Goal: Task Accomplishment & Management: Manage account settings

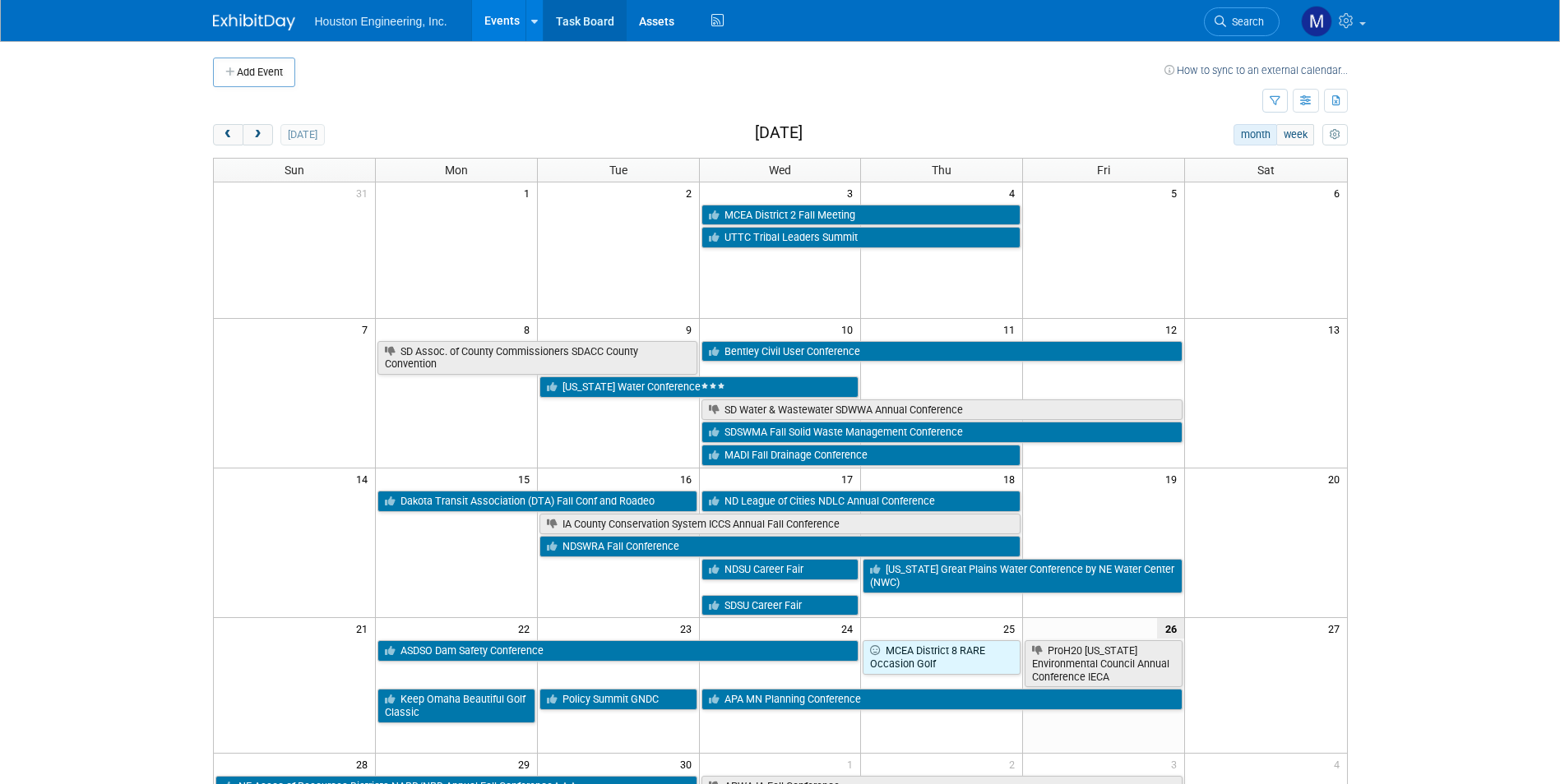
click at [586, 10] on link "Task Board" at bounding box center [584, 20] width 83 height 41
click at [649, 29] on link "Assets" at bounding box center [657, 20] width 60 height 41
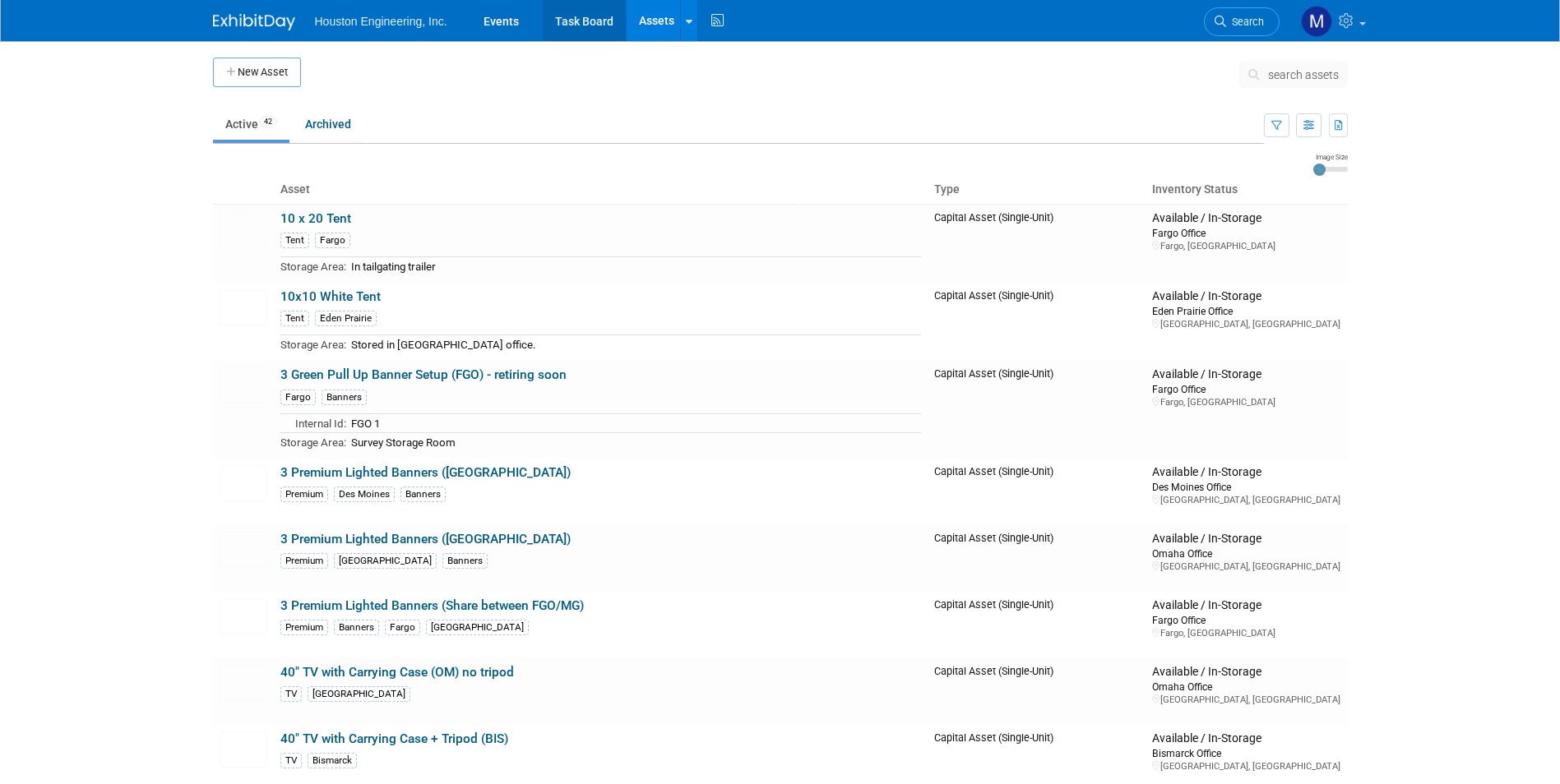
click at [596, 22] on link "Task Board" at bounding box center [584, 20] width 83 height 41
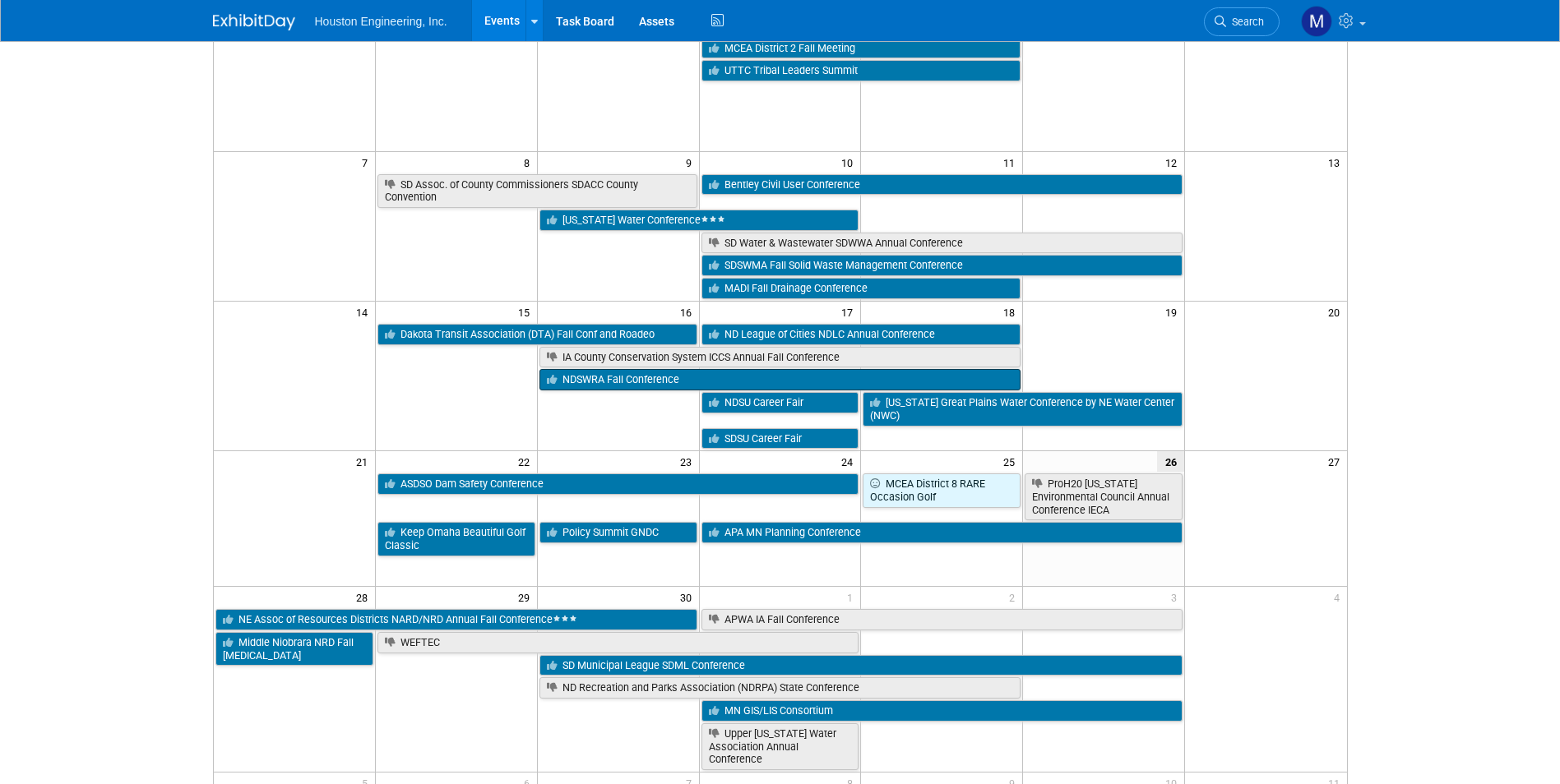
scroll to position [141, 0]
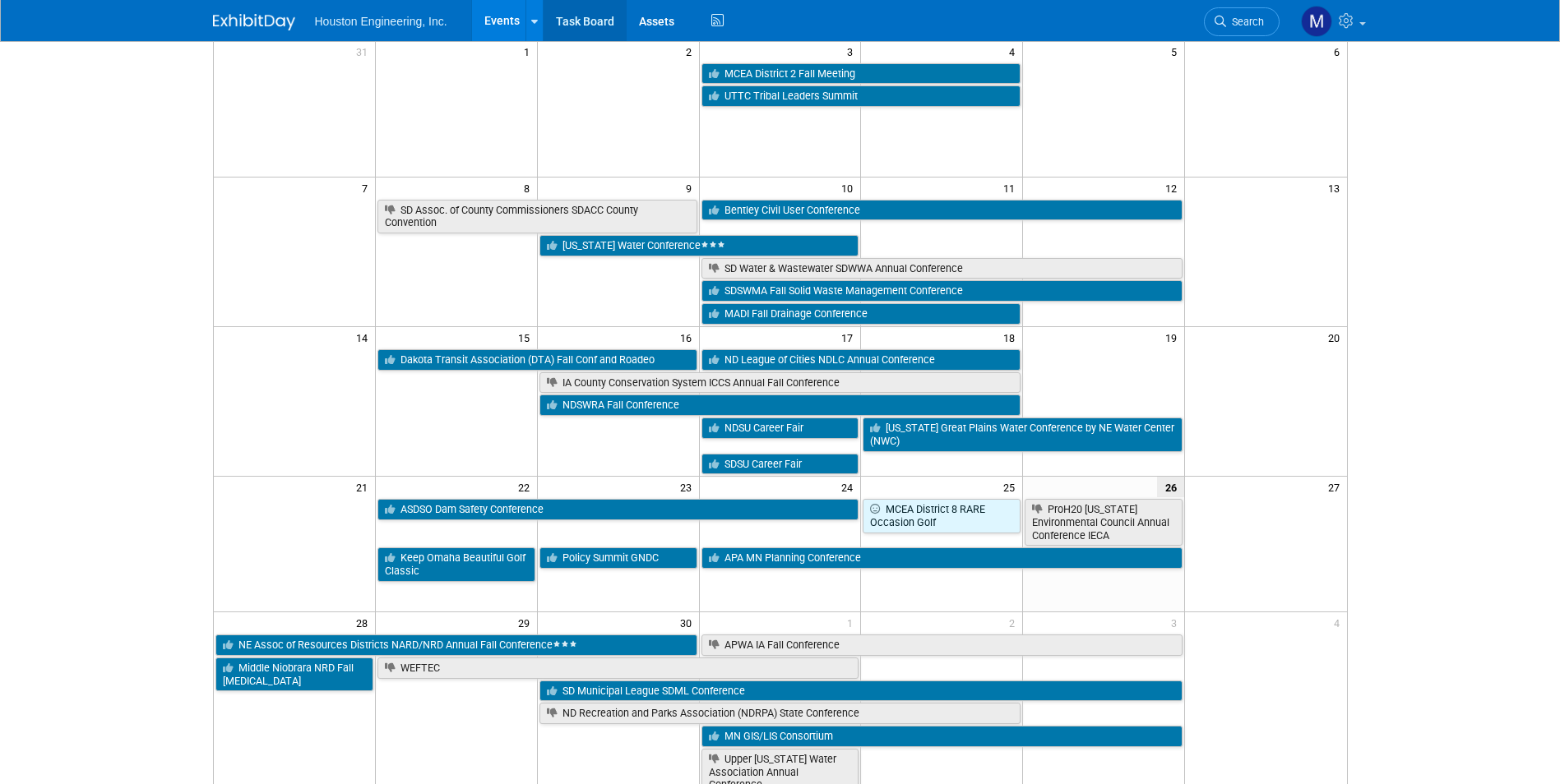
click at [581, 21] on link "Task Board" at bounding box center [584, 20] width 83 height 41
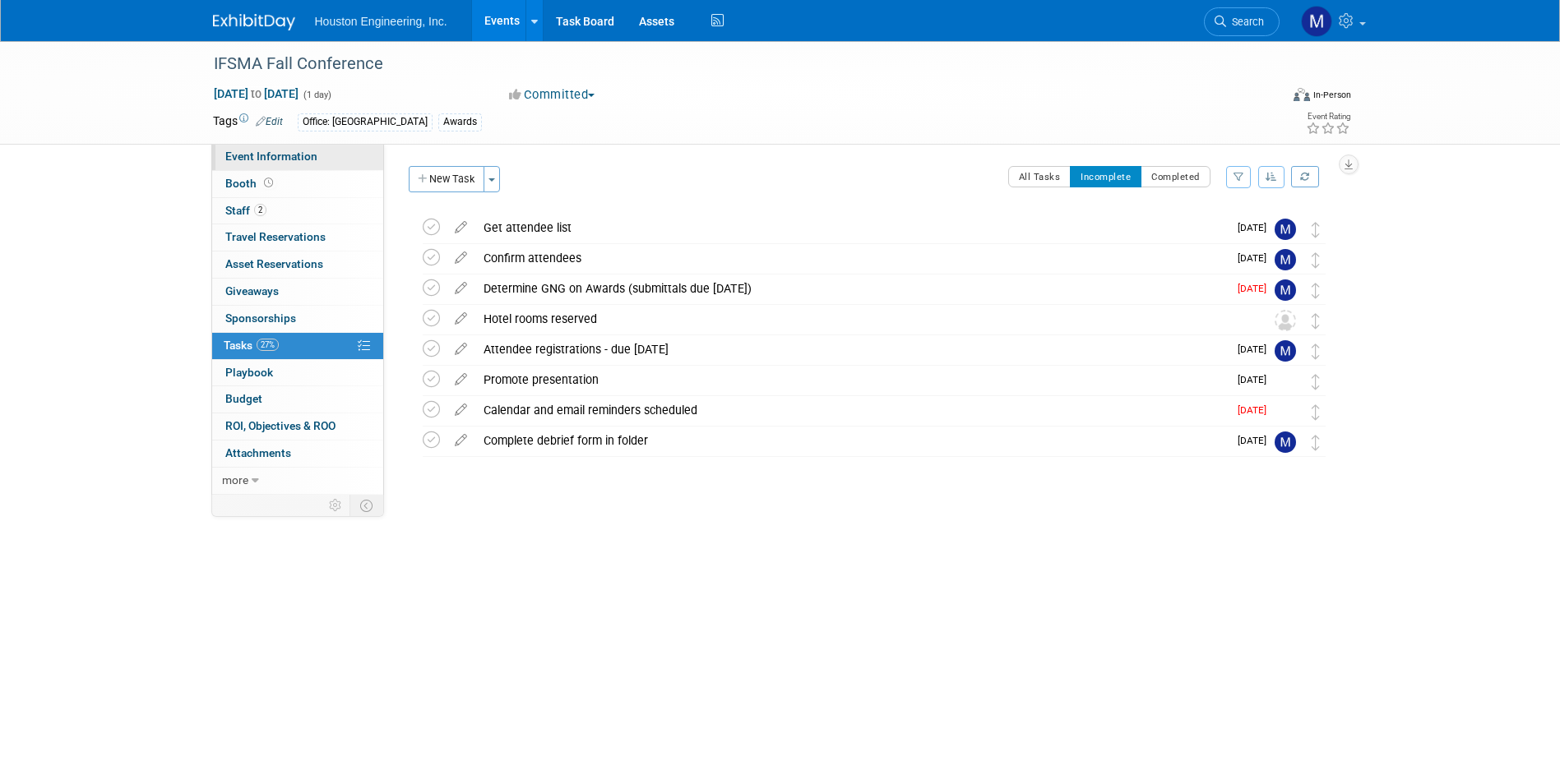
click at [262, 162] on link "Event Information" at bounding box center [298, 157] width 171 height 26
select select "2 - Post KO/Active Planning"
select select "Yes"
select select "Water Resources"
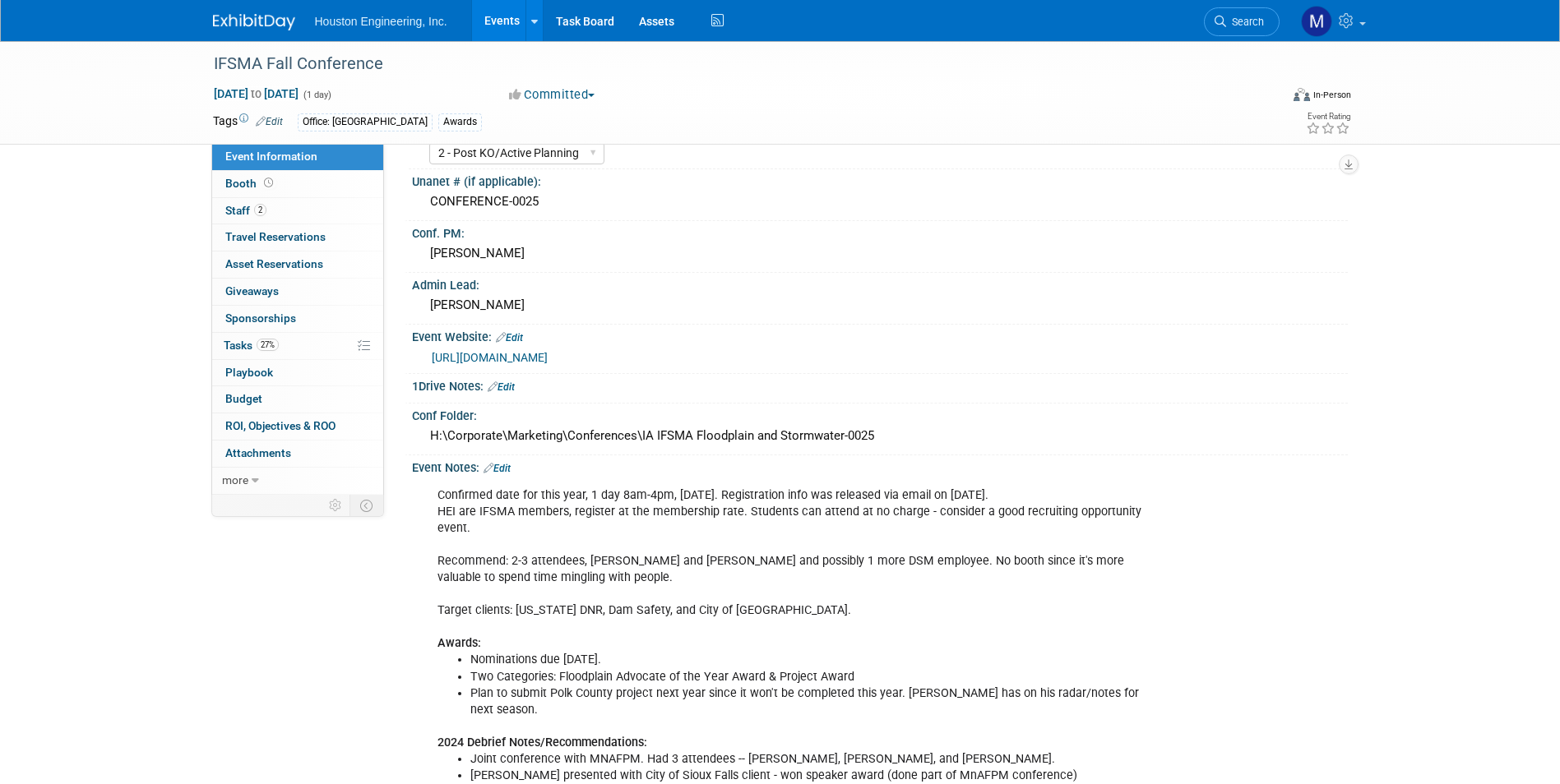
scroll to position [82, 0]
